Goal: Task Accomplishment & Management: Use online tool/utility

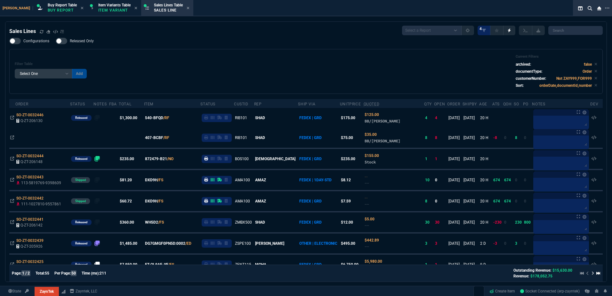
select select "1: BROV"
select select
click at [262, 57] on div "Filter Table Select One Add Filter () Age () ATS () Cond (itemVariantCode) Cust…" at bounding box center [306, 71] width 582 height 34
click at [210, 60] on div "Filter Table Select One Add Filter () Age () ATS () Cond (itemVariantCode) Cust…" at bounding box center [306, 71] width 582 height 34
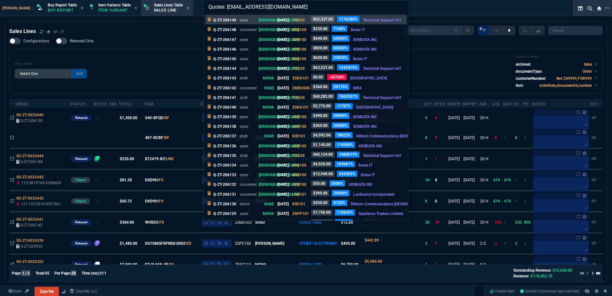
click at [293, 10] on input "Quotes: [EMAIL_ADDRESS][DOMAIN_NAME]" at bounding box center [306, 6] width 204 height 13
click at [307, 9] on input "Quotes: [EMAIL_ADDRESS][DOMAIN_NAME]" at bounding box center [306, 6] width 204 height 13
drag, startPoint x: 309, startPoint y: 9, endPoint x: 228, endPoint y: 7, distance: 80.7
click at [228, 7] on input "Quotes: [EMAIL_ADDRESS][DOMAIN_NAME]" at bounding box center [306, 6] width 204 height 13
paste input "203968"
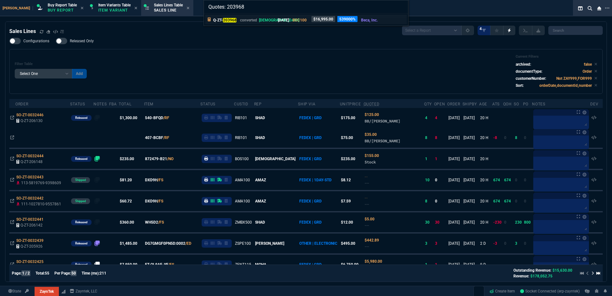
type input "Quotes: 203968"
click at [237, 19] on div "Q-ZT- 203968 converted VAHI [DATE] BEC100 $16,995.00 539000% Beca, Inc." at bounding box center [296, 19] width 167 height 7
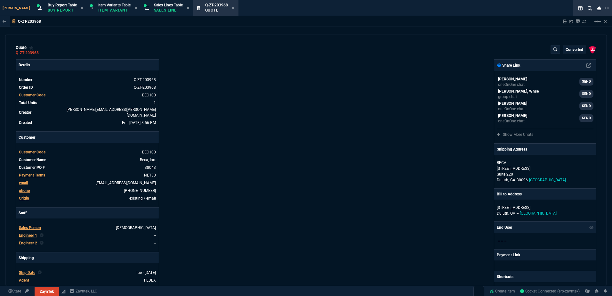
type input "35"
type input "5995"
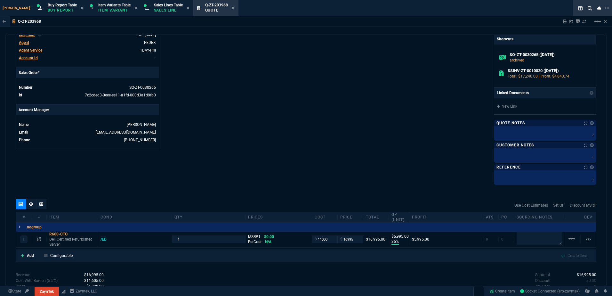
scroll to position [294, 0]
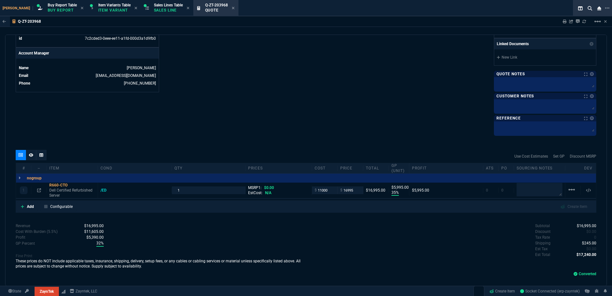
drag, startPoint x: 266, startPoint y: 76, endPoint x: 308, endPoint y: 254, distance: 182.9
click at [63, 189] on p "Dell Certified Refurbished Server" at bounding box center [72, 193] width 46 height 10
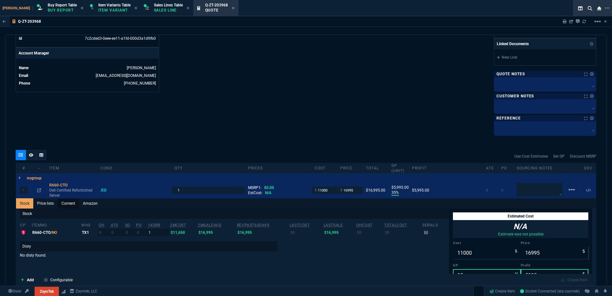
click at [68, 203] on link "Content" at bounding box center [68, 203] width 21 height 10
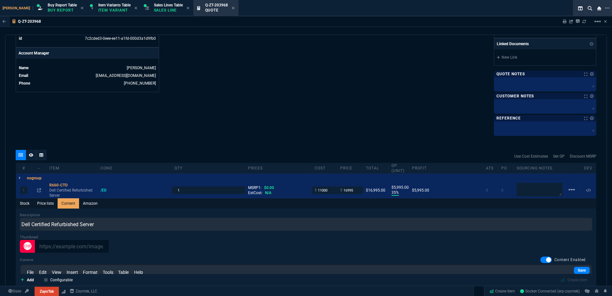
scroll to position [0, 0]
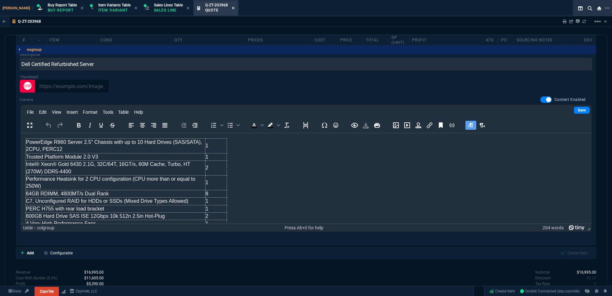
click at [161, 7] on div "Sales Lines Table Sales Line" at bounding box center [168, 8] width 29 height 11
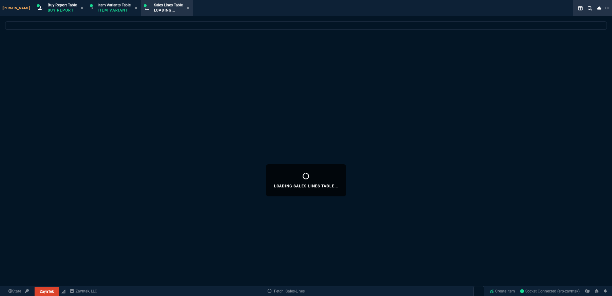
select select
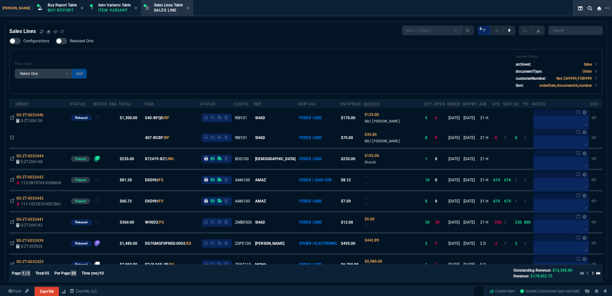
select select "1: BROV"
select select
